Goal: Task Accomplishment & Management: Manage account settings

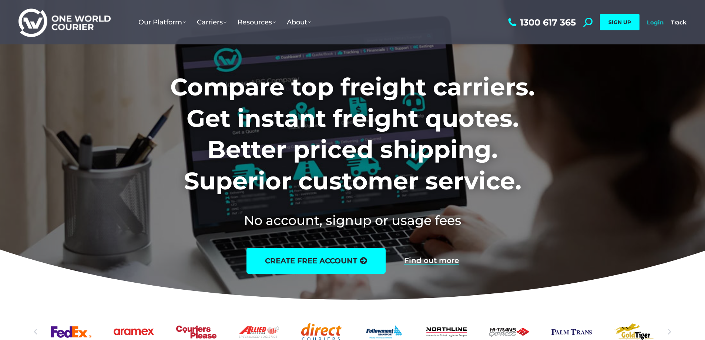
click at [652, 22] on link "Login" at bounding box center [655, 22] width 17 height 7
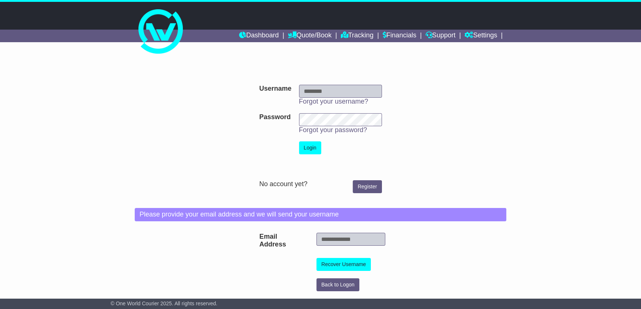
type input "**********"
click at [307, 144] on button "Login" at bounding box center [310, 147] width 22 height 13
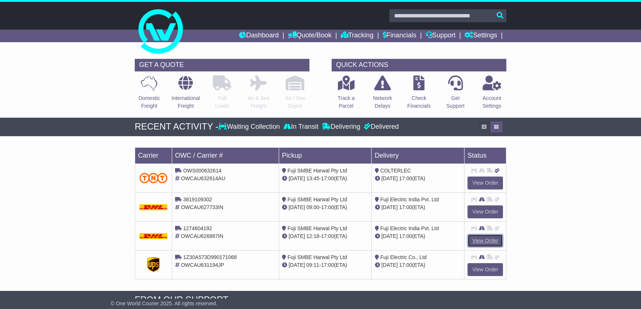
click at [481, 242] on link "View Order" at bounding box center [485, 240] width 36 height 13
click at [489, 240] on link "View Order" at bounding box center [485, 240] width 36 height 13
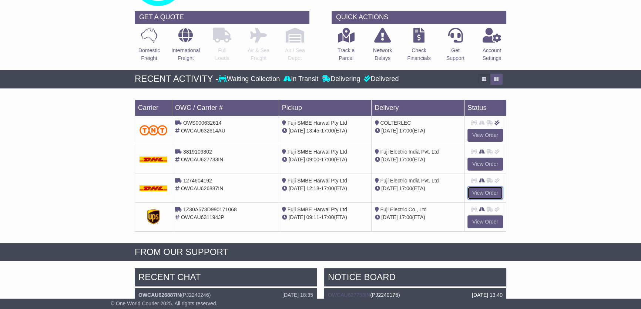
scroll to position [67, 0]
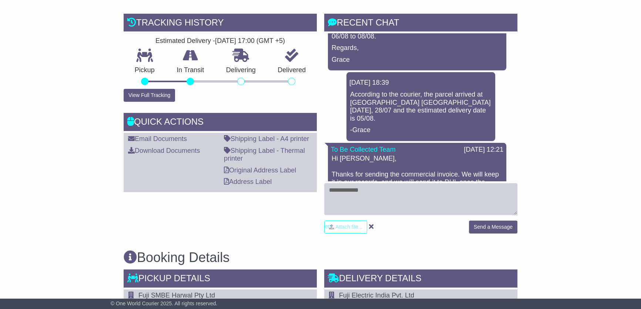
scroll to position [202, 0]
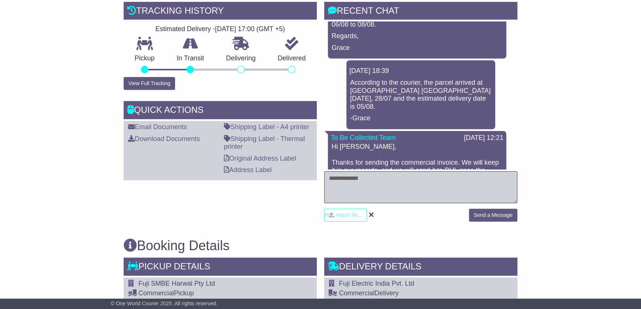
click at [366, 171] on textarea at bounding box center [420, 187] width 193 height 32
type textarea "**********"
click at [502, 209] on button "Send a Message" at bounding box center [493, 215] width 48 height 13
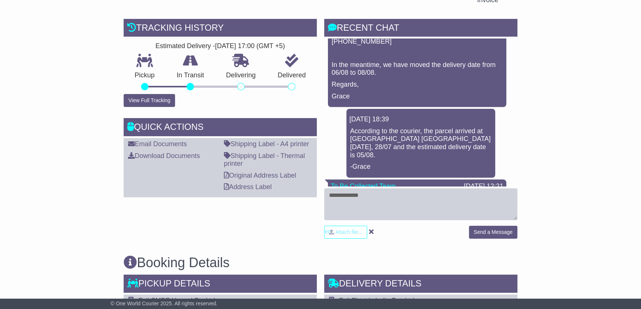
scroll to position [168, 0]
